Goal: Communication & Community: Ask a question

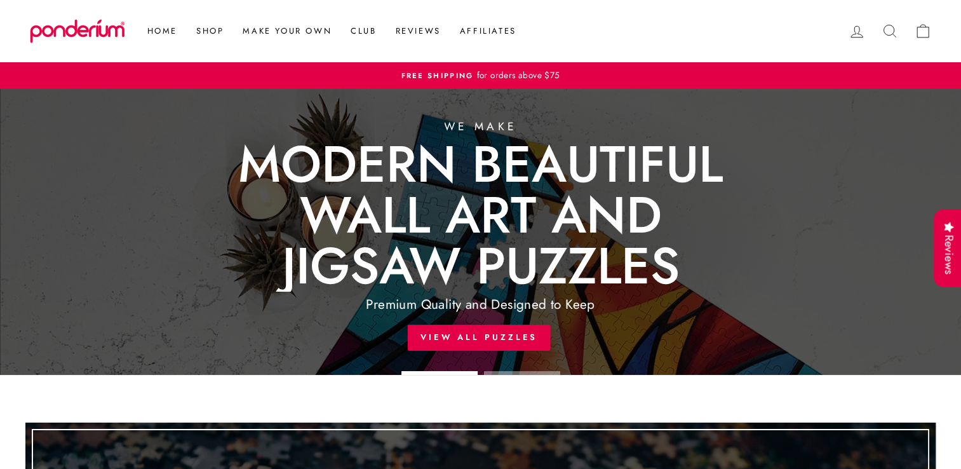
click at [856, 34] on icon at bounding box center [857, 32] width 18 height 18
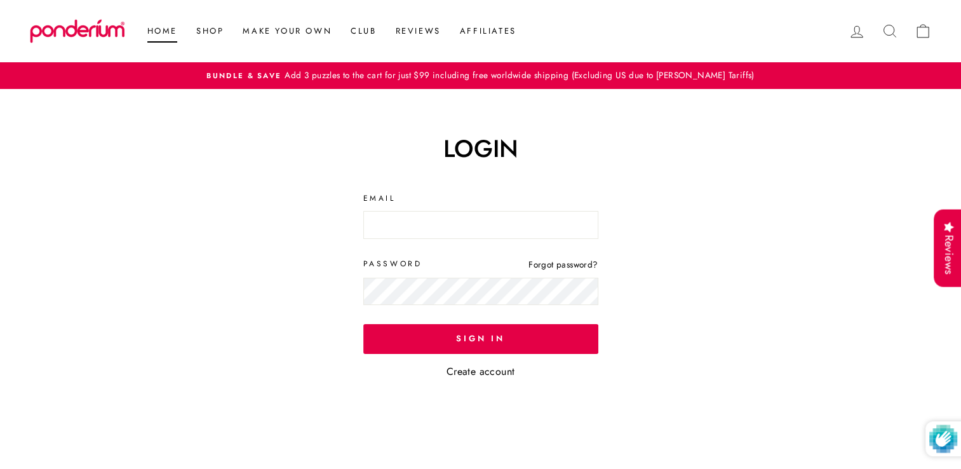
click at [156, 34] on link "Home" at bounding box center [162, 31] width 49 height 23
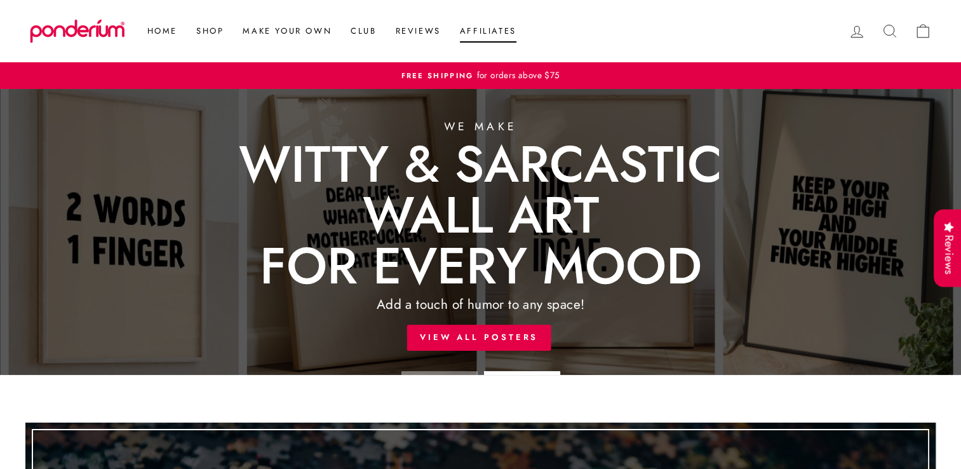
click at [500, 29] on link "Affiliates" at bounding box center [488, 31] width 76 height 23
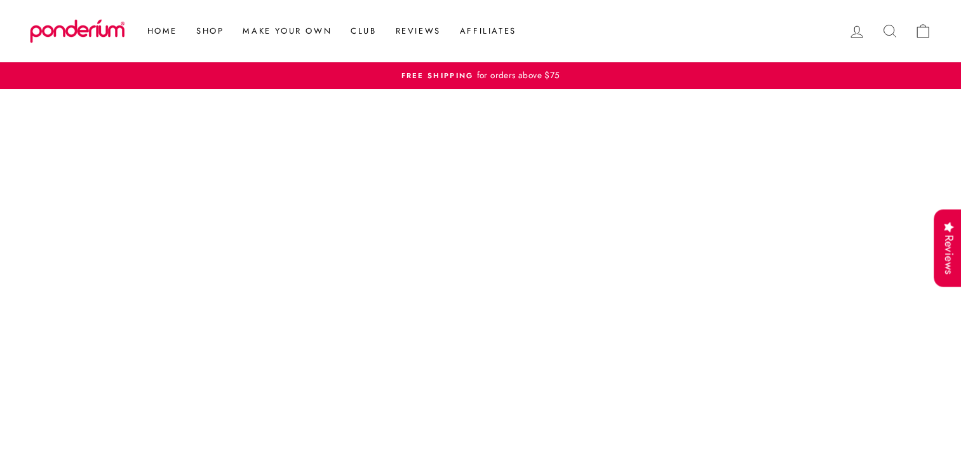
click at [889, 32] on icon at bounding box center [890, 31] width 18 height 18
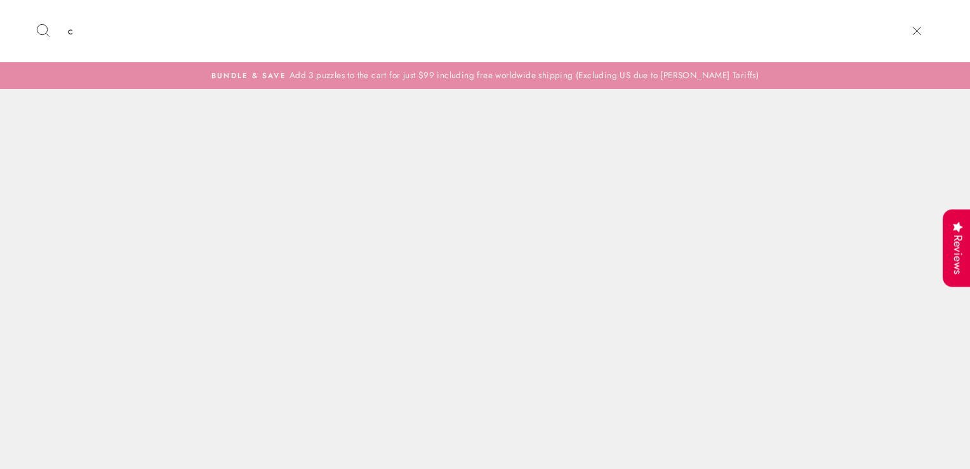
click at [889, 32] on input "c" at bounding box center [480, 31] width 836 height 43
type input "customer"
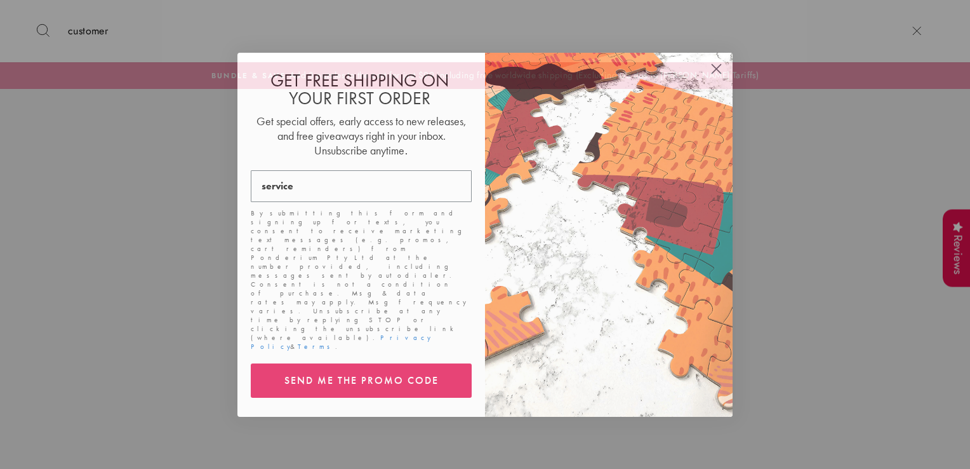
type input "service"
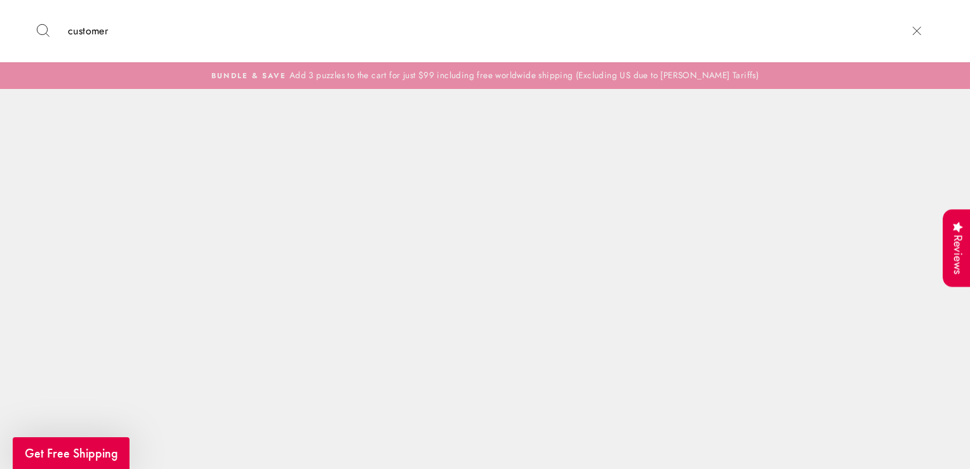
click at [128, 36] on div "Close dialog GET FREE SHIPPING ON YOUR FIRST ORDER Get special offers, early ac…" at bounding box center [485, 234] width 970 height 469
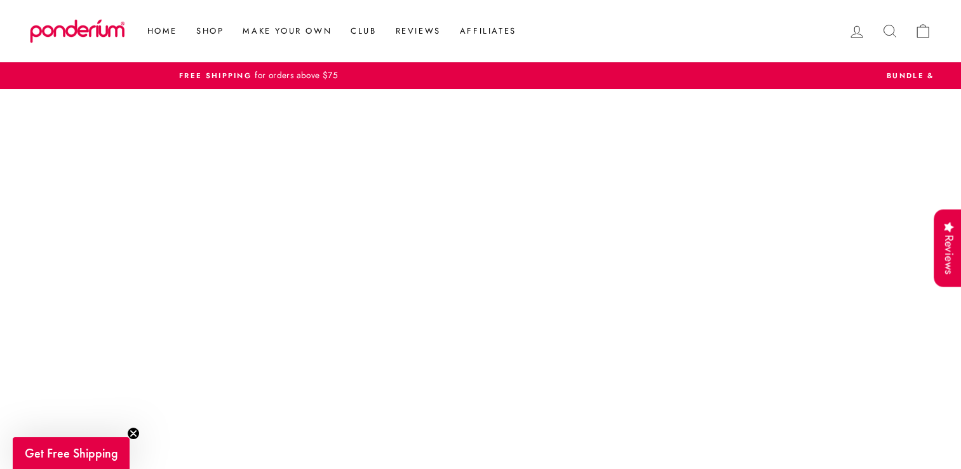
click at [887, 27] on icon at bounding box center [890, 31] width 18 height 18
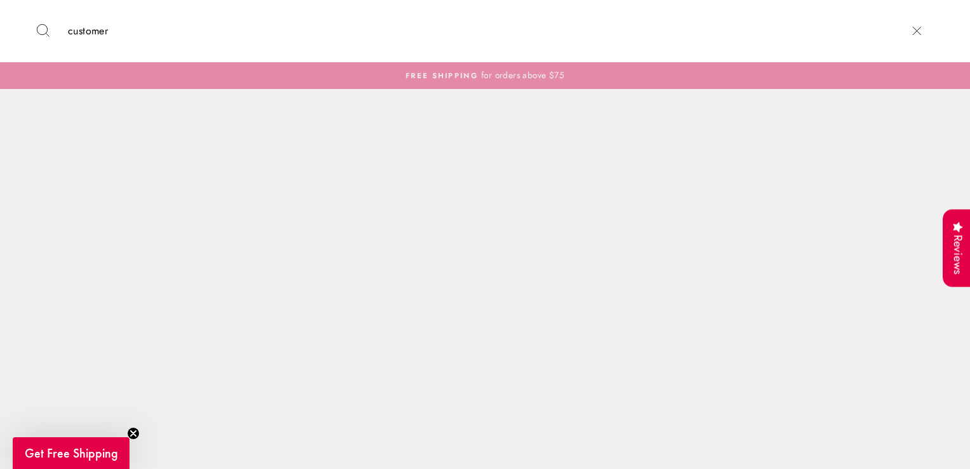
click at [132, 433] on circle "Close teaser" at bounding box center [134, 433] width 12 height 12
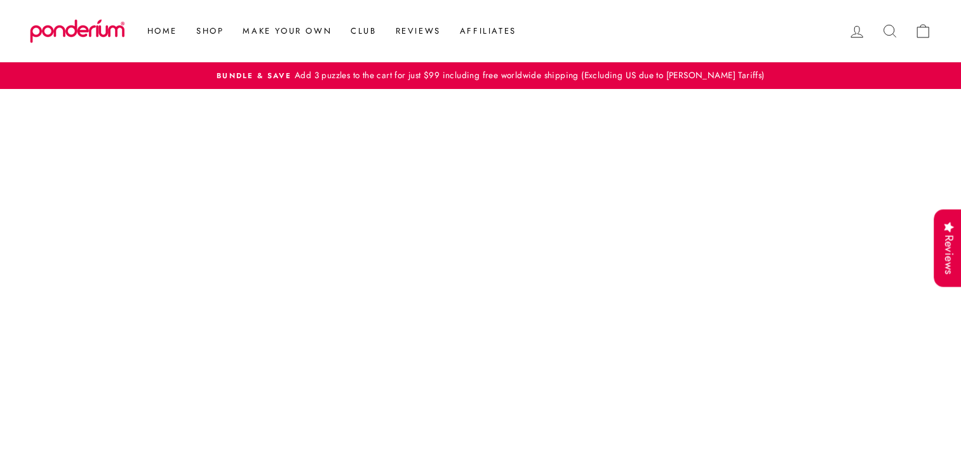
click at [851, 33] on icon at bounding box center [857, 32] width 18 height 18
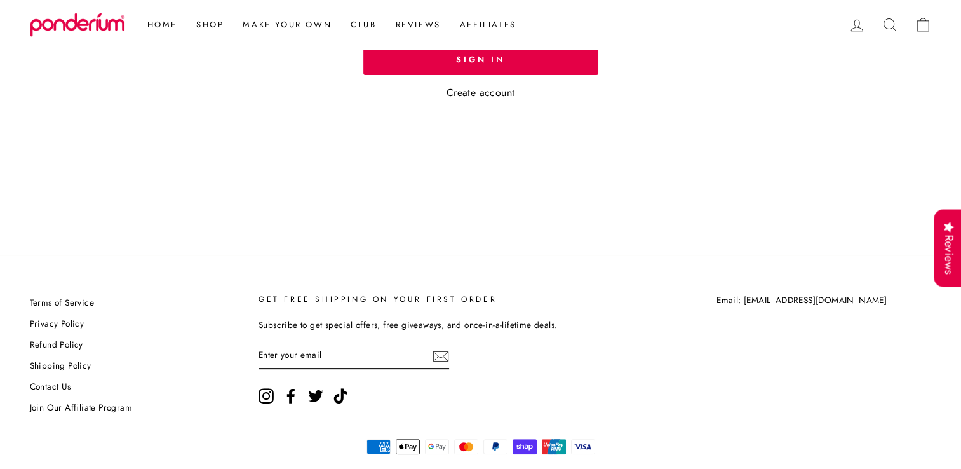
scroll to position [302, 0]
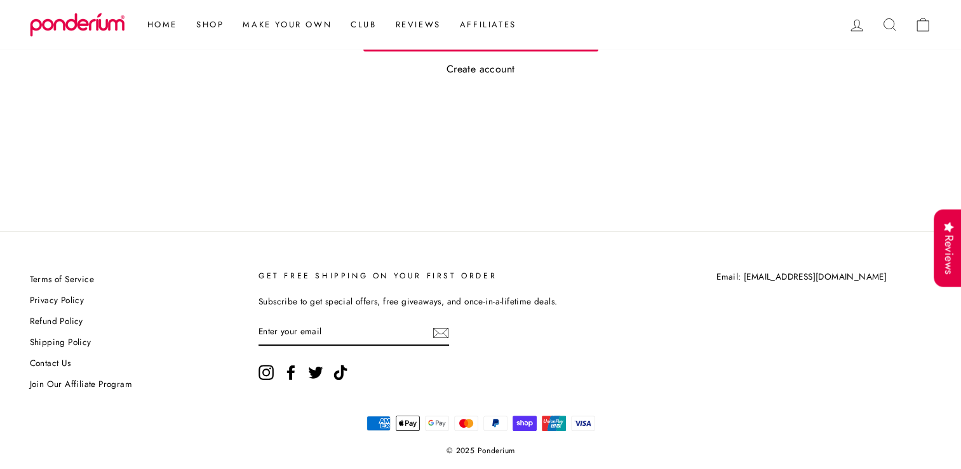
click at [50, 361] on link "Contact Us" at bounding box center [50, 363] width 41 height 19
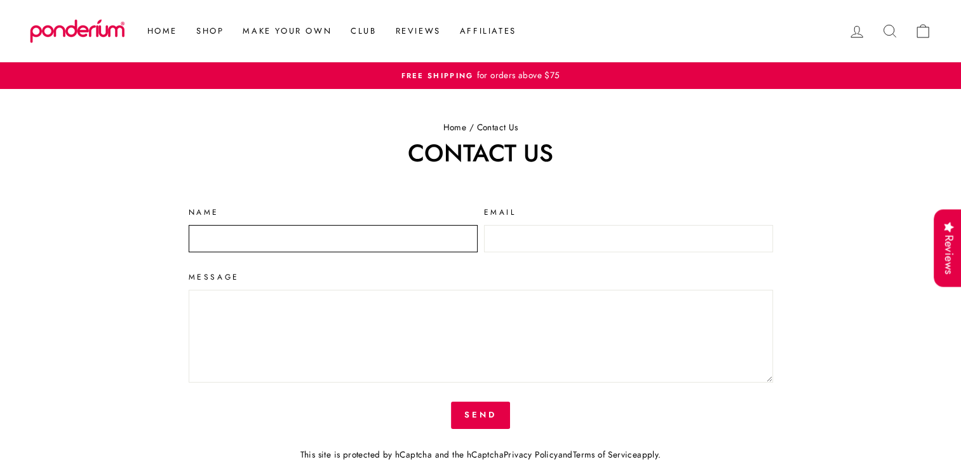
click at [239, 241] on input "Name" at bounding box center [333, 239] width 289 height 28
type input "Linda Storm Golden"
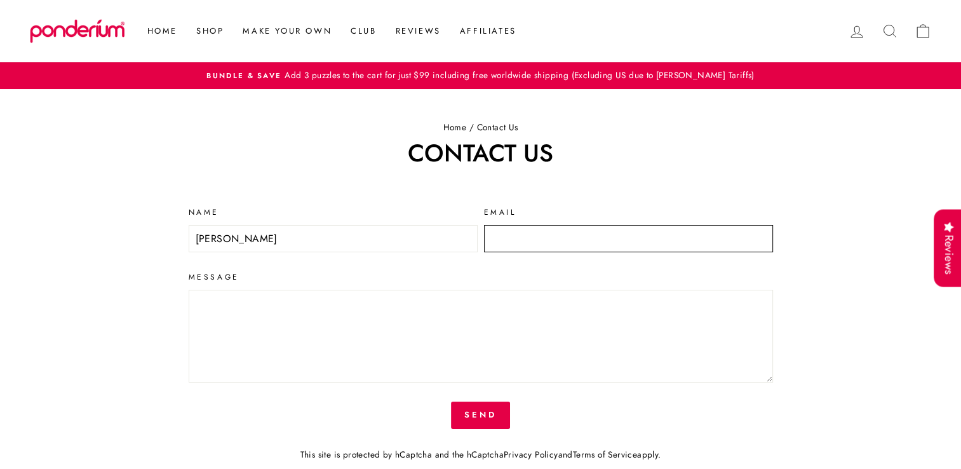
type input "lindasgolden727@gmail.com"
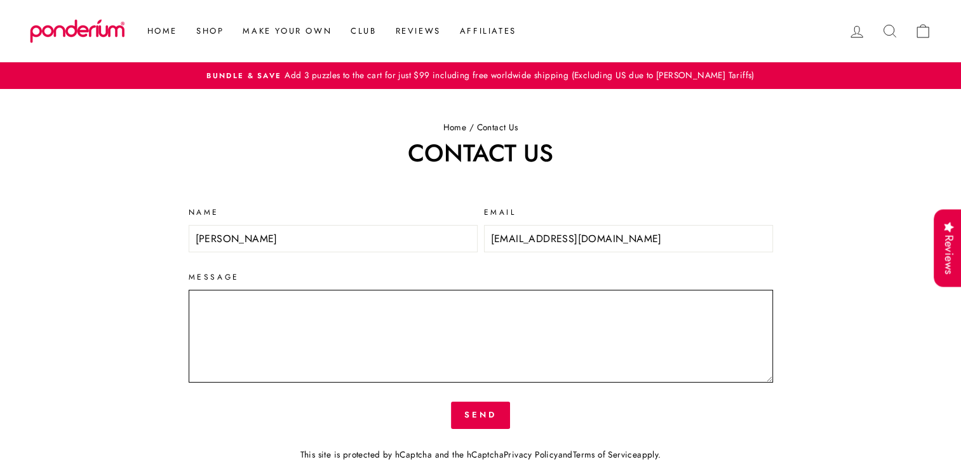
click at [251, 305] on textarea "Message" at bounding box center [481, 336] width 584 height 93
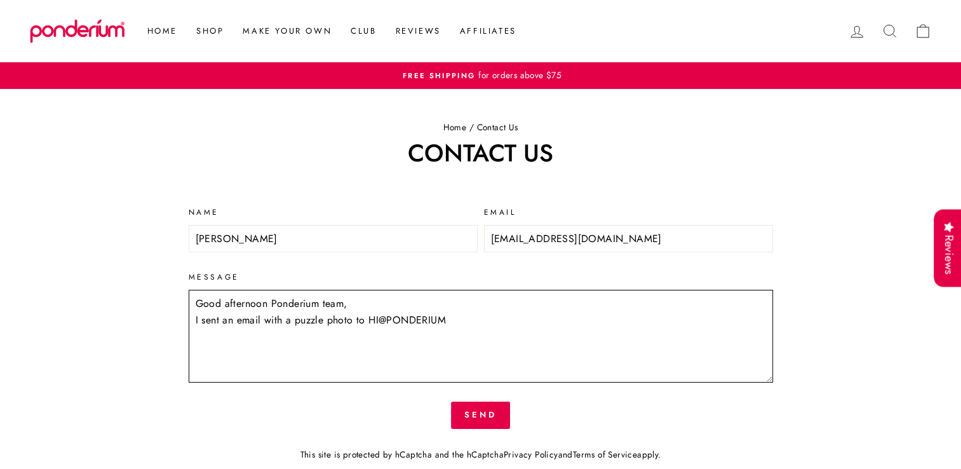
click at [265, 321] on textarea "Good afternoon Ponderium team, I sent an email with a puzzle photo to HI@PONDER…" at bounding box center [481, 336] width 584 height 93
click at [368, 314] on textarea "Good afternoon Ponderium team, I sent an email with a puzzle photo to HI@PONDER…" at bounding box center [481, 336] width 584 height 93
click at [264, 316] on textarea "Good afternoon Ponderium team, I sent an email to address on our puzzle box to …" at bounding box center [481, 336] width 584 height 93
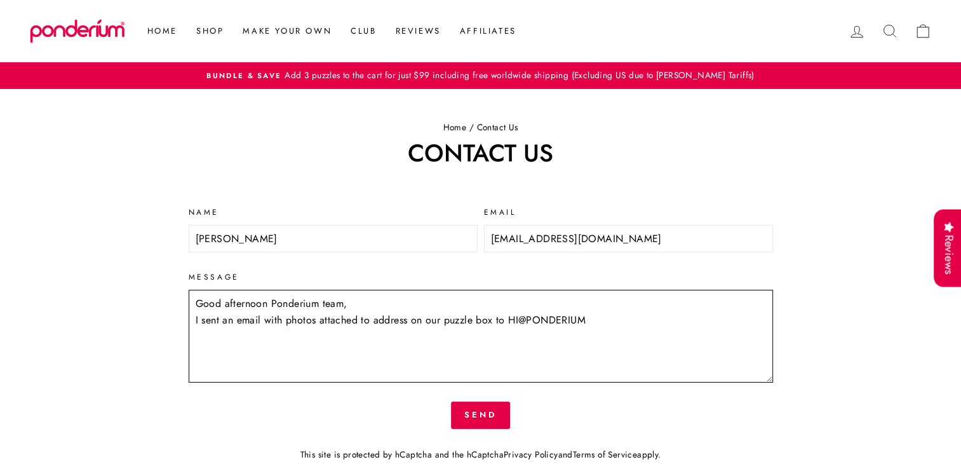
click at [373, 321] on textarea "Good afternoon Ponderium team, I sent an email with photos attached to address …" at bounding box center [481, 336] width 584 height 93
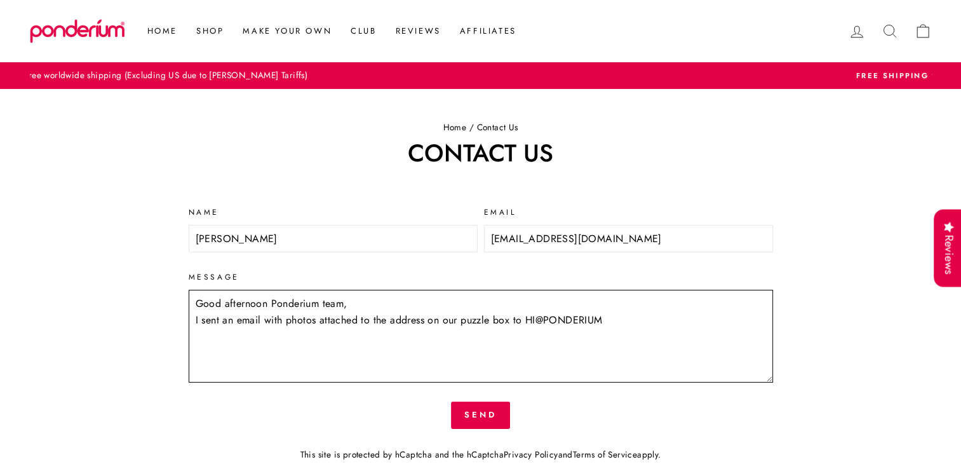
click at [610, 319] on textarea "Good afternoon Ponderium team, I sent an email with photos attached to the addr…" at bounding box center [481, 336] width 584 height 93
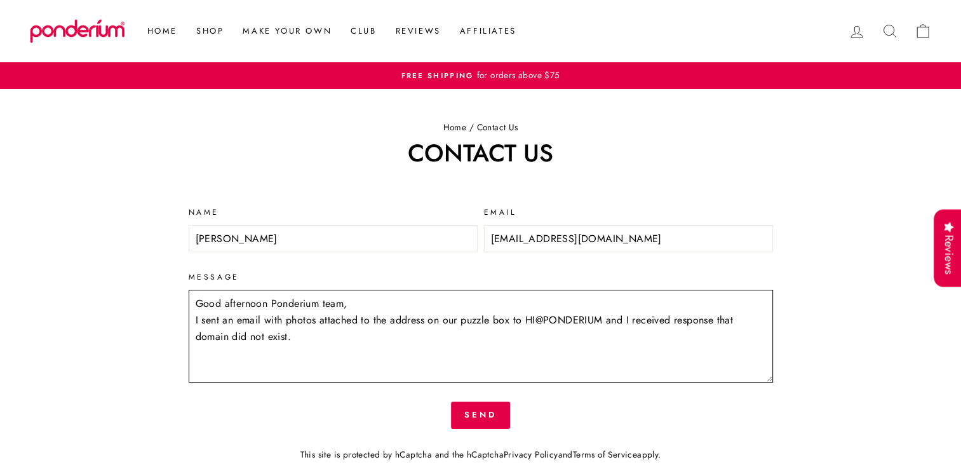
click at [316, 337] on textarea "Good afternoon Ponderium team, I sent an email with photos attached to the addr…" at bounding box center [481, 336] width 584 height 93
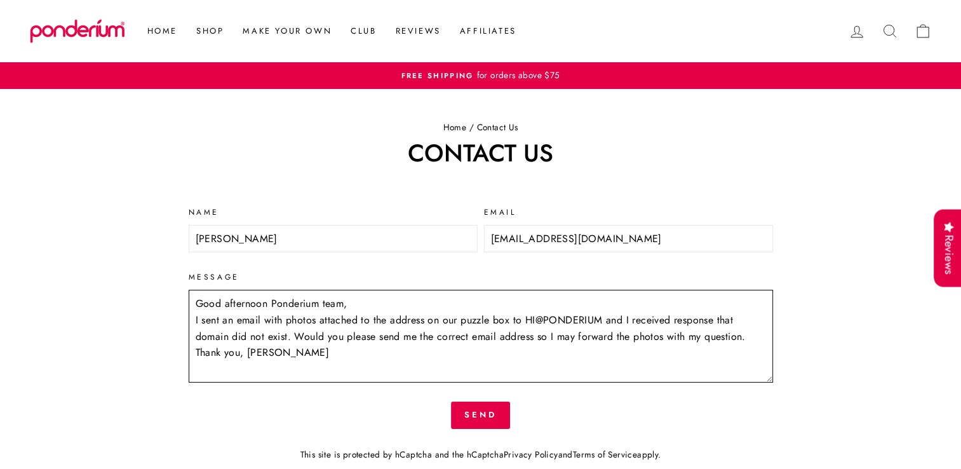
click at [756, 334] on textarea "Good afternoon Ponderium team, I sent an email with photos attached to the addr…" at bounding box center [481, 336] width 584 height 93
type textarea "Good afternoon Ponderium team, I sent an email with photos attached to the addr…"
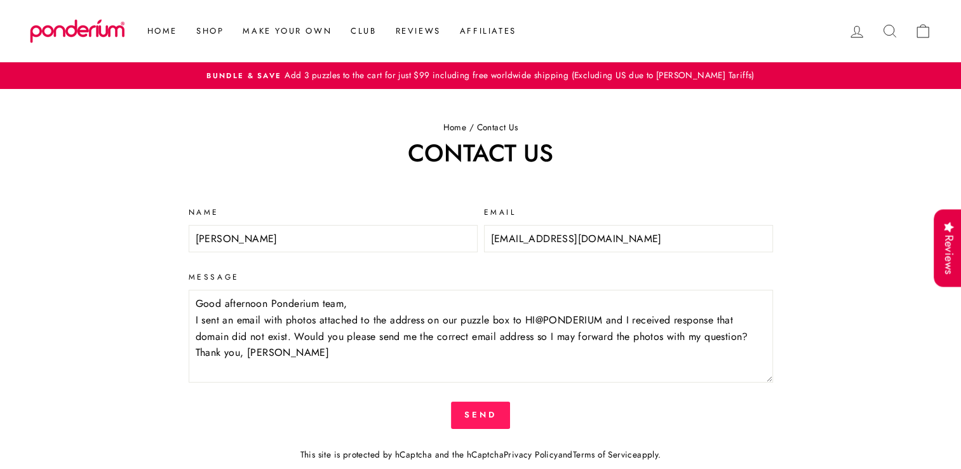
click at [488, 410] on button "Send" at bounding box center [480, 414] width 59 height 27
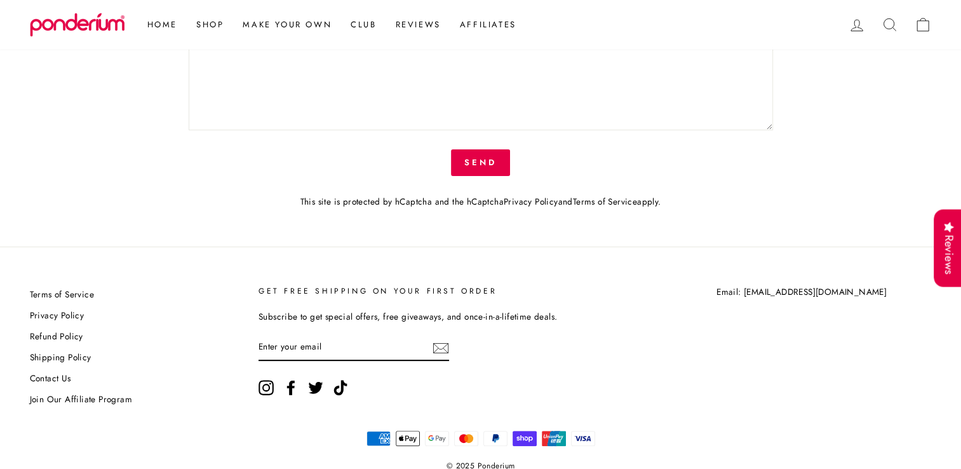
scroll to position [333, 0]
